Goal: Check status: Check status

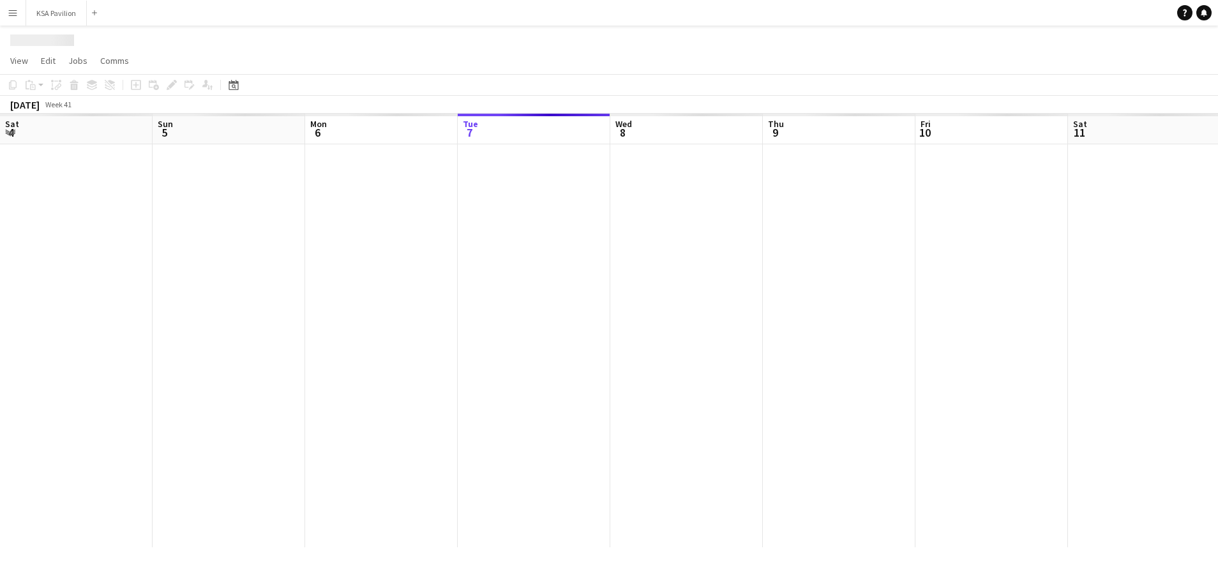
scroll to position [0, 305]
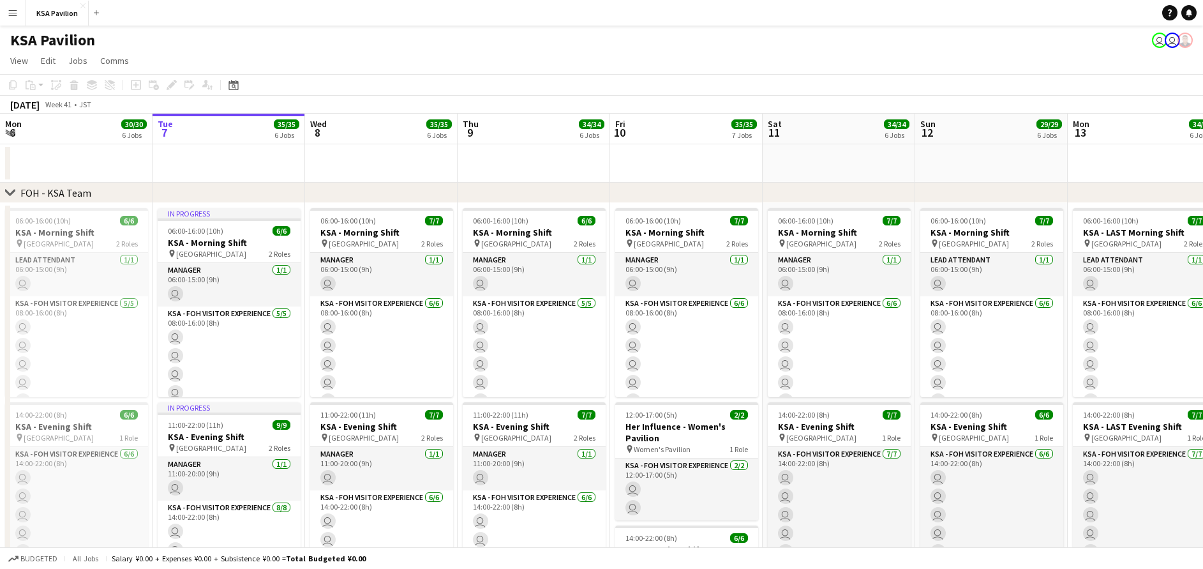
click at [13, 14] on app-icon "Menu" at bounding box center [13, 13] width 10 height 10
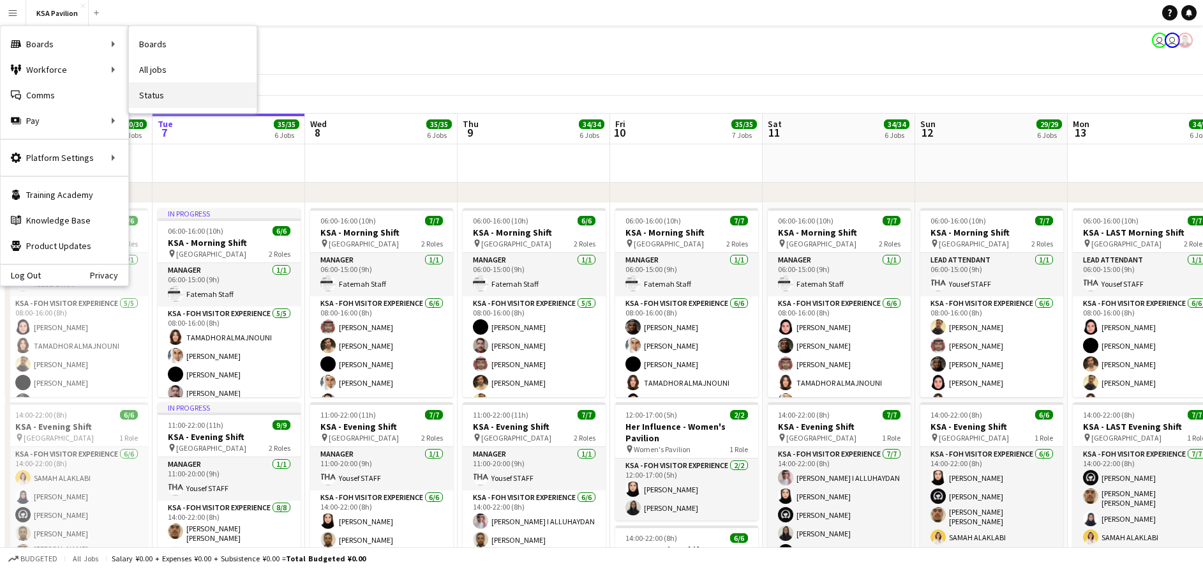
click at [202, 91] on link "Status" at bounding box center [193, 95] width 128 height 26
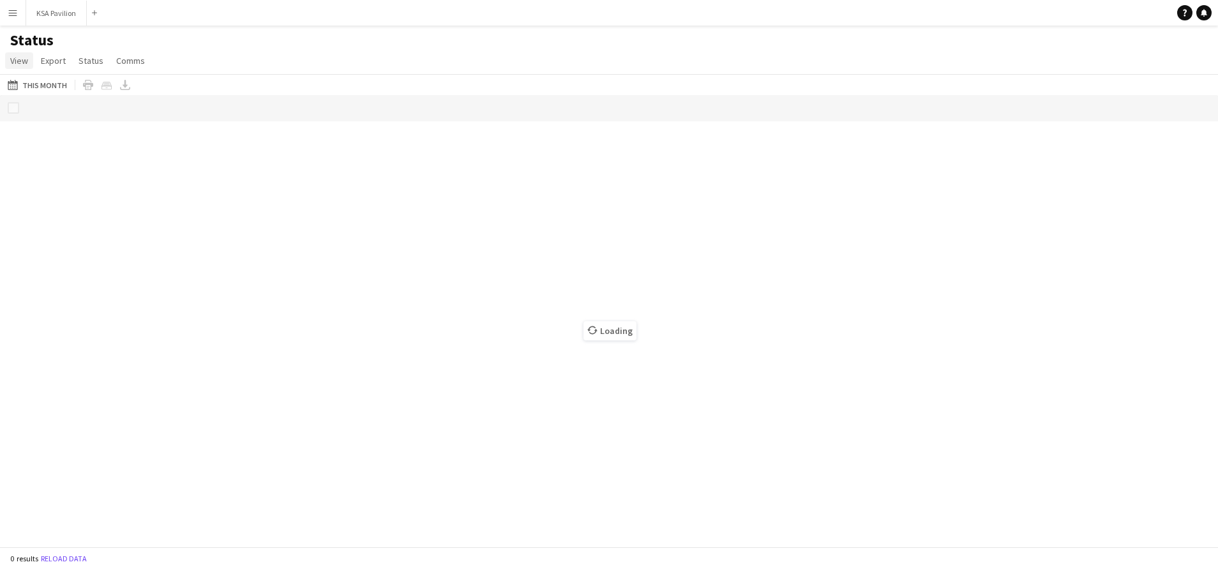
click at [23, 64] on span "View" at bounding box center [19, 60] width 18 height 11
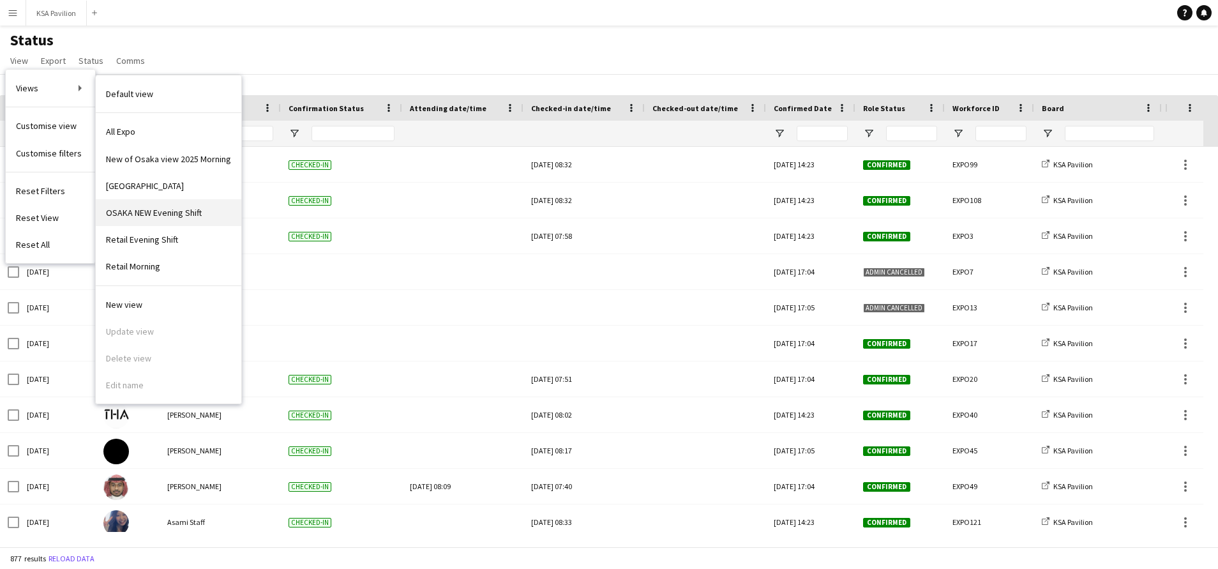
click at [176, 216] on span "OSAKA NEW Evening Shift" at bounding box center [154, 212] width 96 height 11
type input "**********"
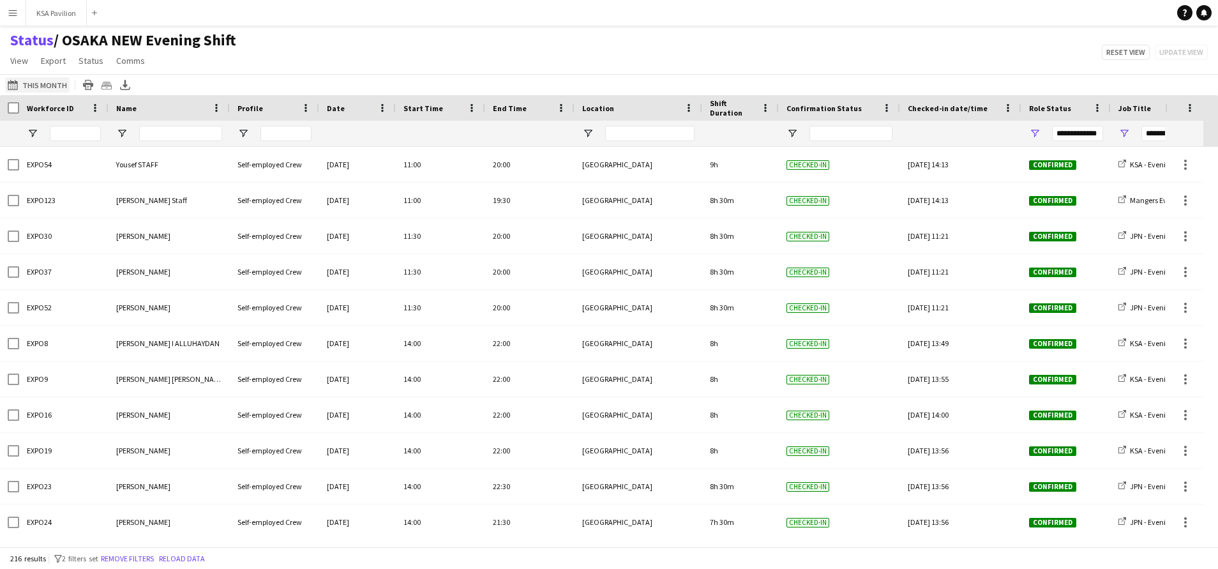
click at [42, 81] on button "[DATE] to [DATE] This Month" at bounding box center [37, 84] width 64 height 15
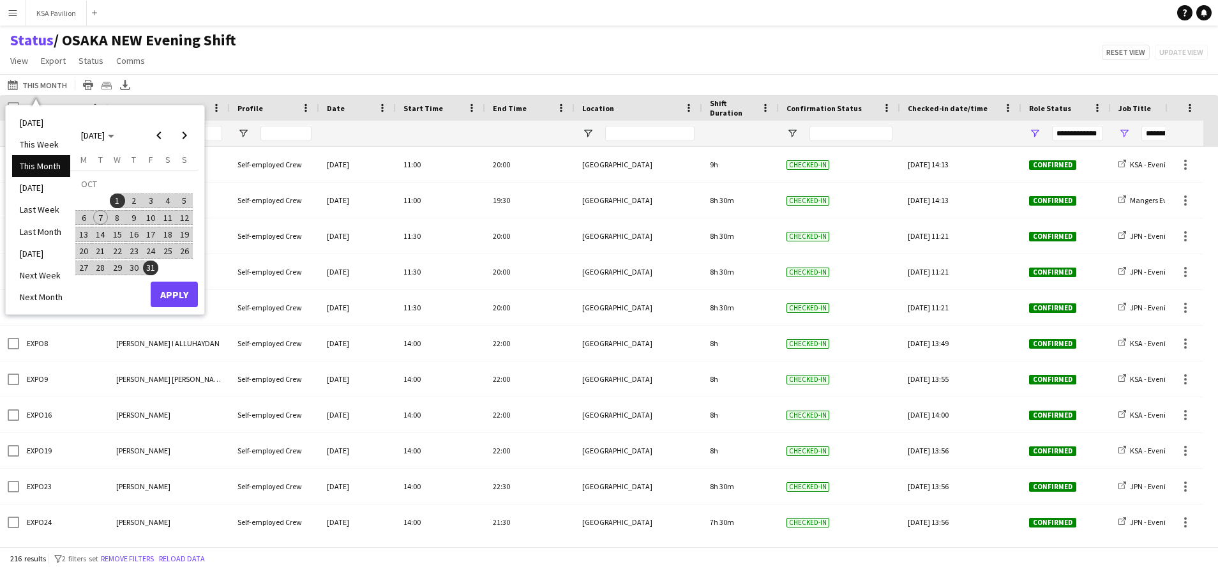
click at [100, 212] on span "7" at bounding box center [100, 217] width 15 height 15
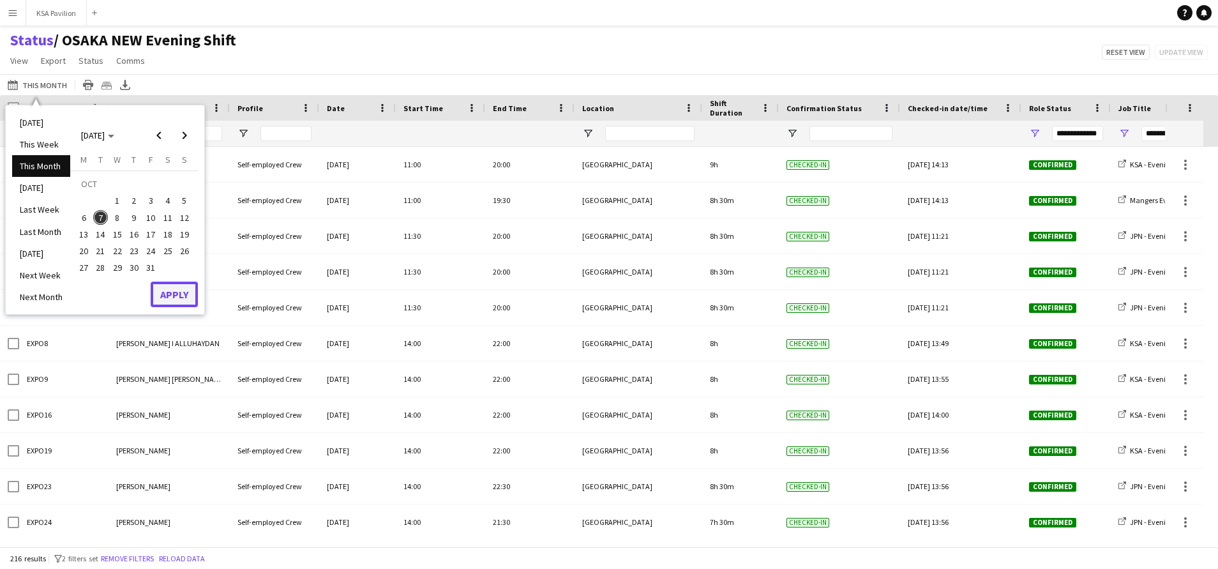
click at [162, 297] on button "Apply" at bounding box center [174, 295] width 47 height 26
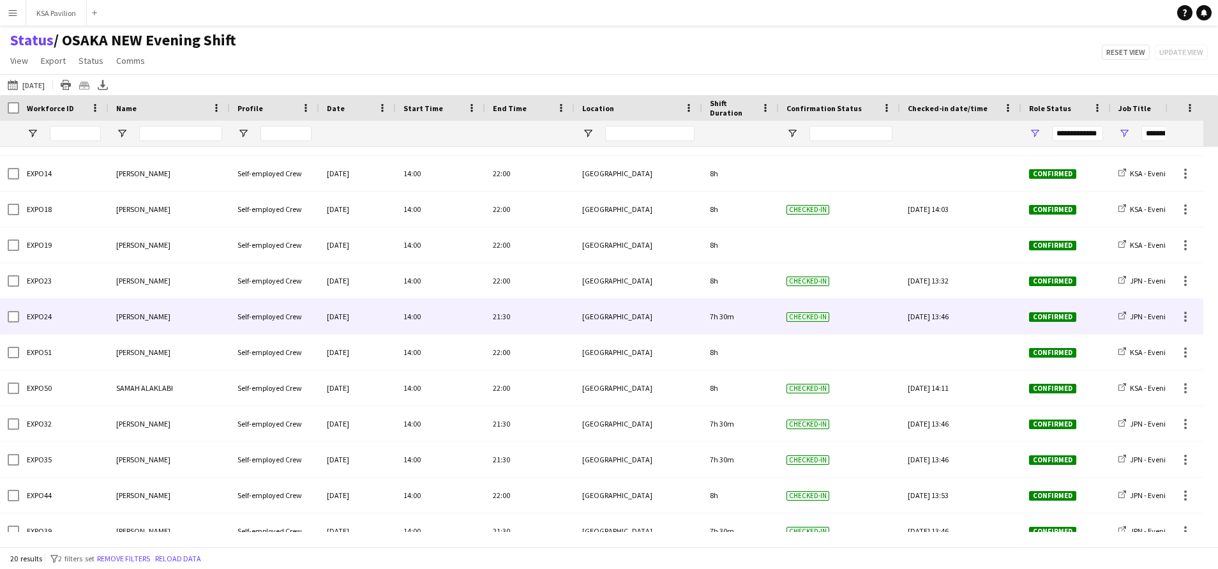
scroll to position [330, 0]
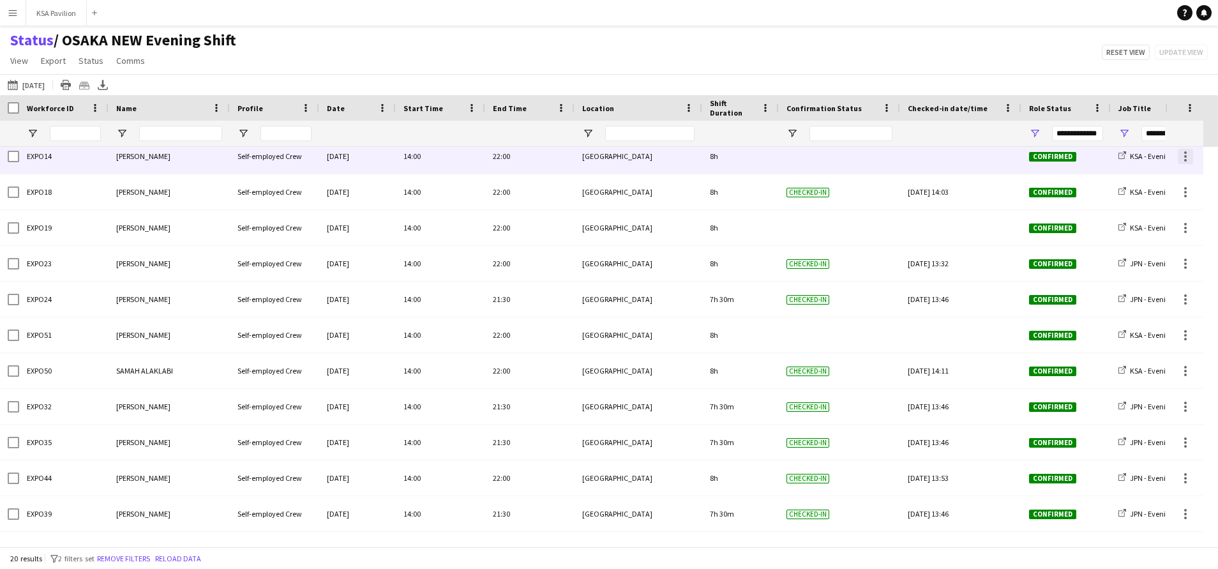
click at [1188, 161] on div at bounding box center [1185, 156] width 15 height 15
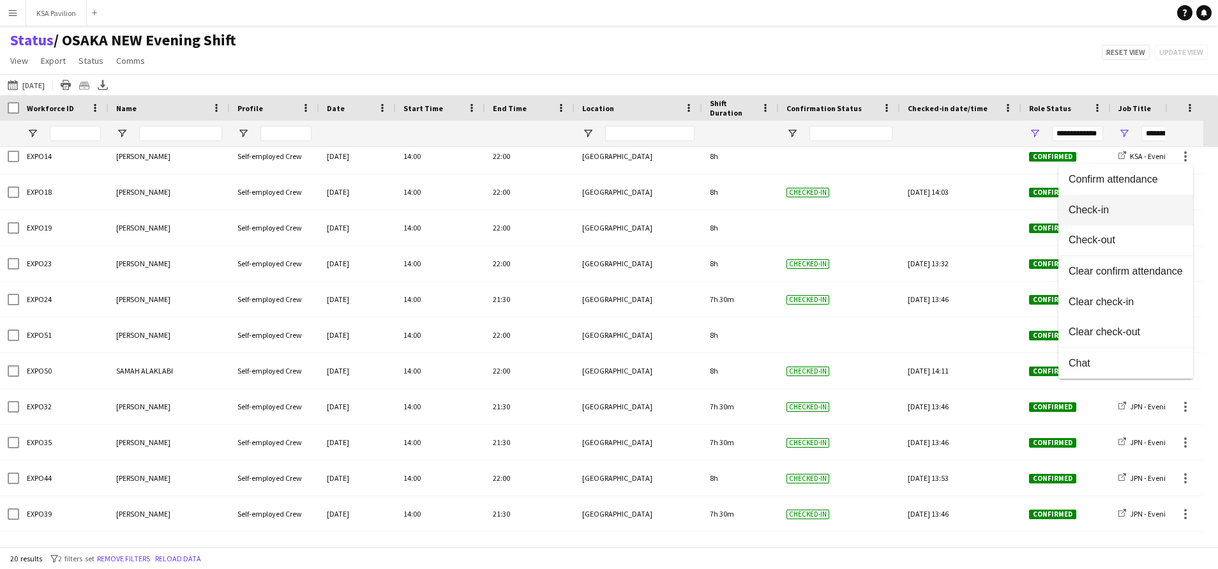
click at [1159, 212] on span "Check-in" at bounding box center [1126, 209] width 114 height 11
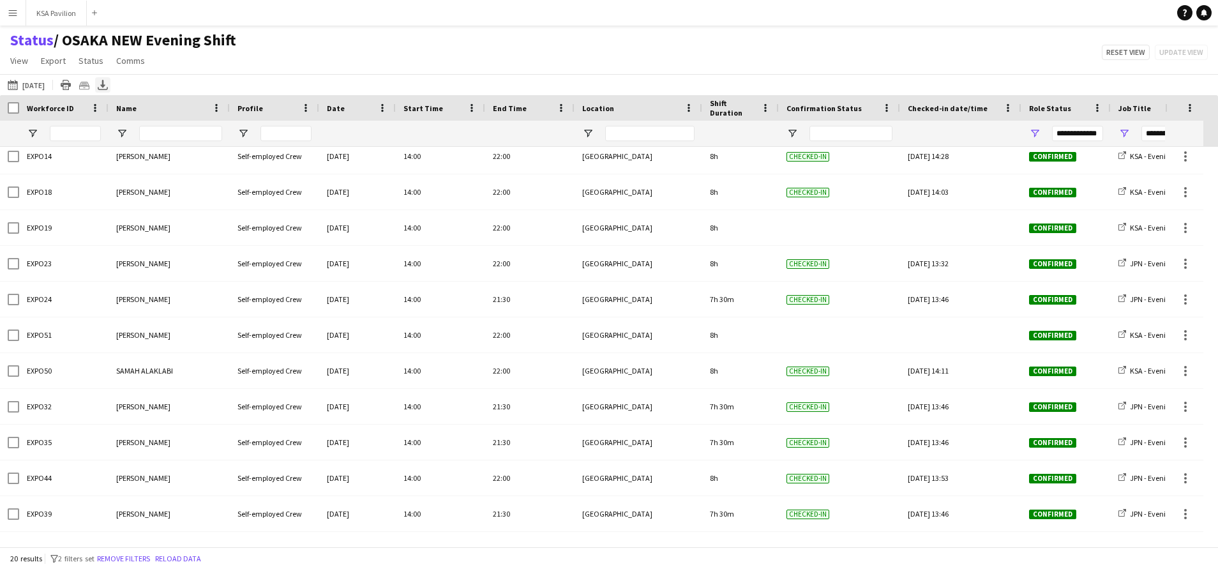
click at [104, 85] on icon "Export XLSX" at bounding box center [103, 85] width 10 height 10
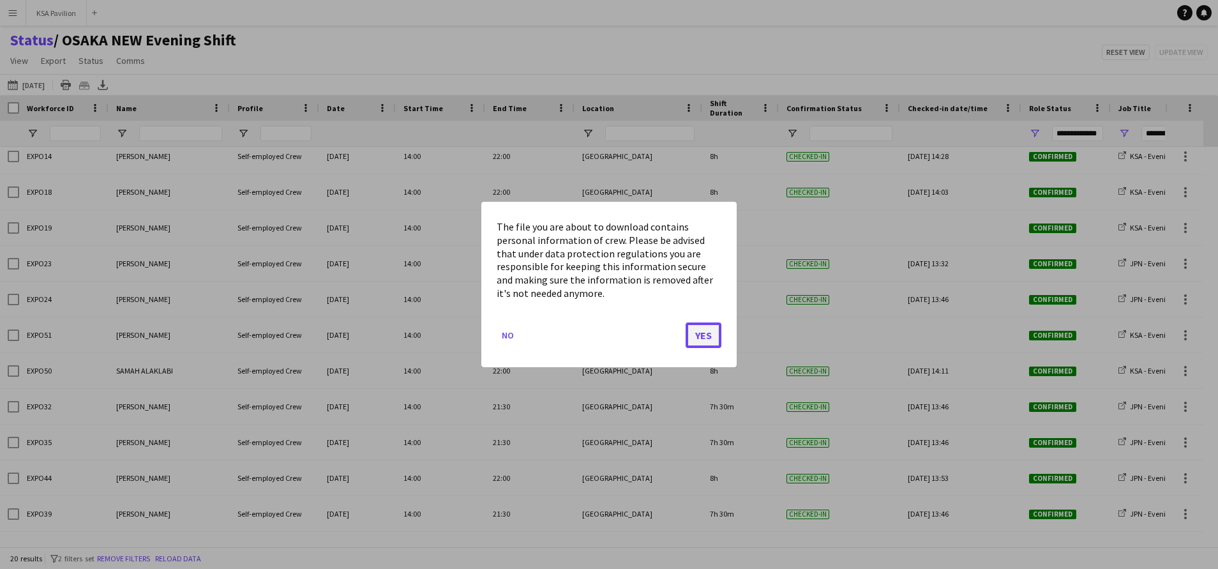
click at [697, 337] on button "Yes" at bounding box center [704, 335] width 36 height 26
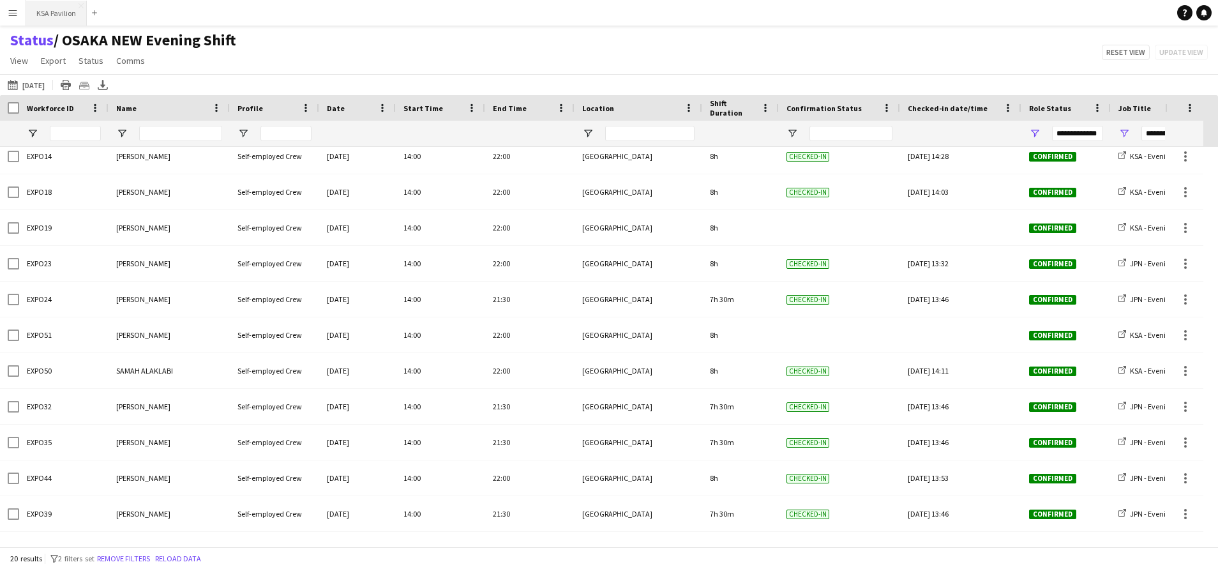
click at [54, 13] on button "KSA Pavilion Close" at bounding box center [56, 13] width 61 height 25
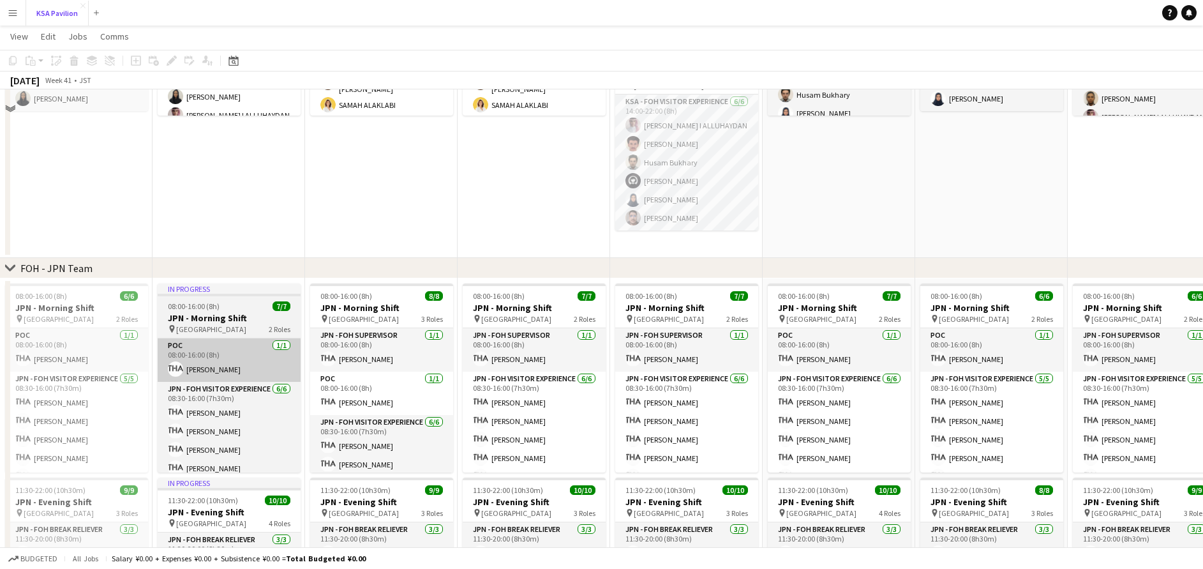
scroll to position [575, 0]
